Goal: Navigation & Orientation: Find specific page/section

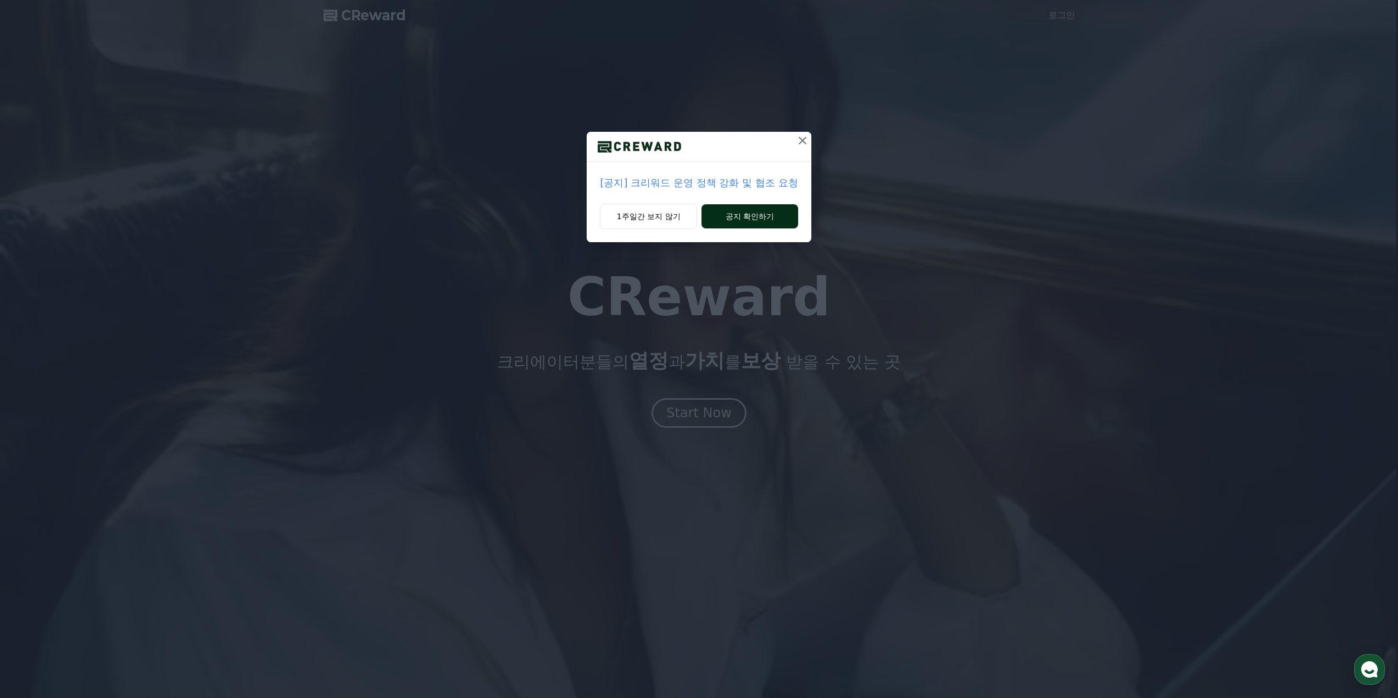
click at [715, 219] on button "공지 확인하기" at bounding box center [749, 216] width 96 height 24
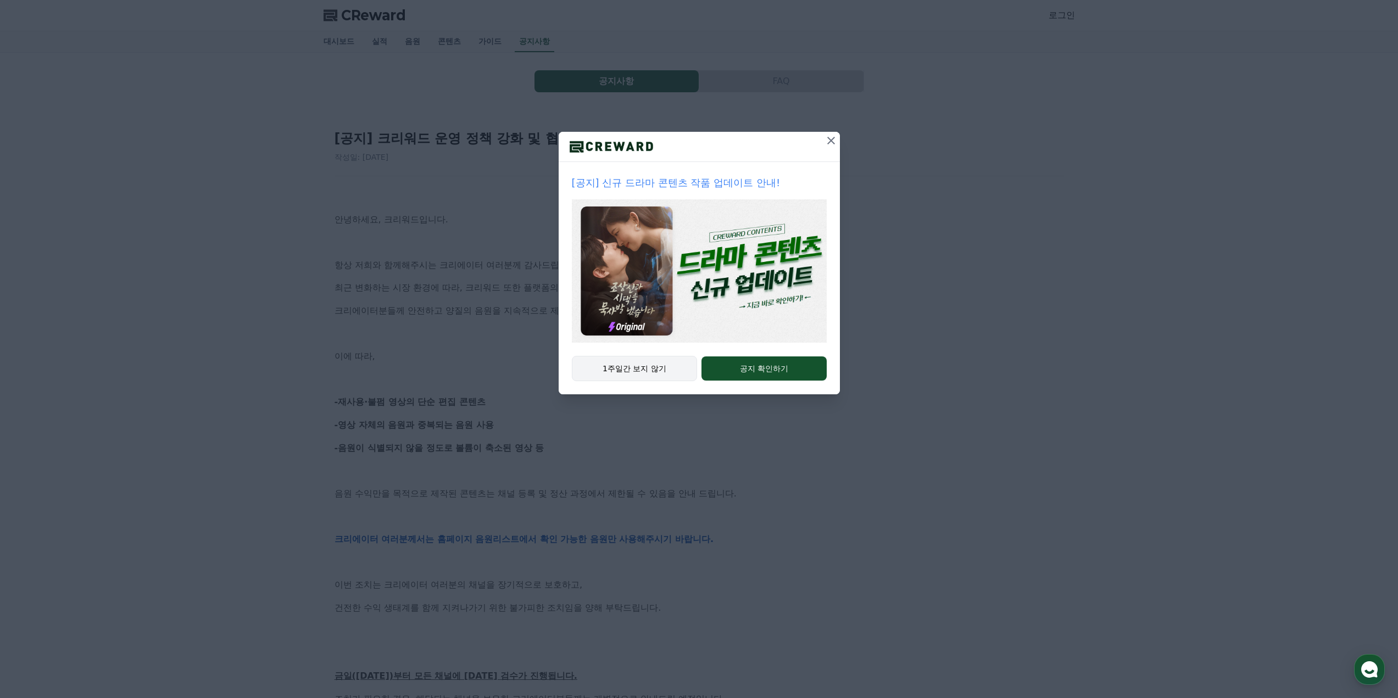
click at [645, 377] on button "1주일간 보지 않기" at bounding box center [635, 368] width 126 height 25
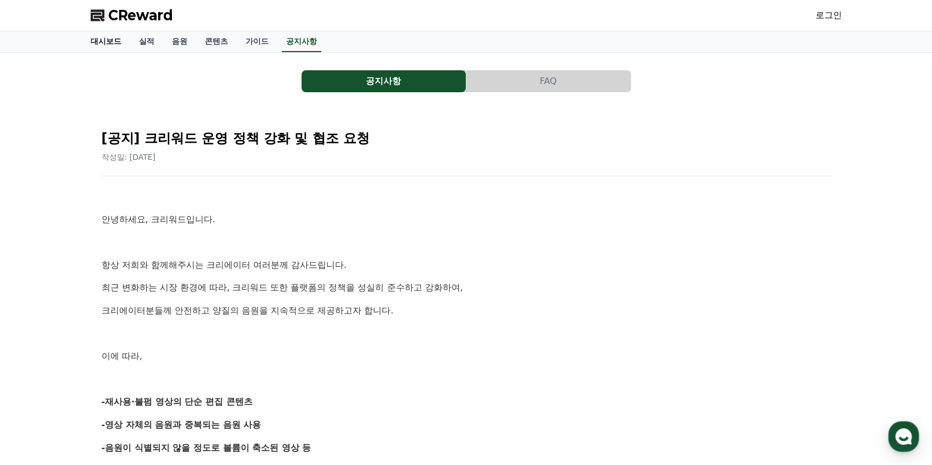
click at [113, 38] on link "대시보드" at bounding box center [106, 41] width 48 height 21
